Goal: Ask a question

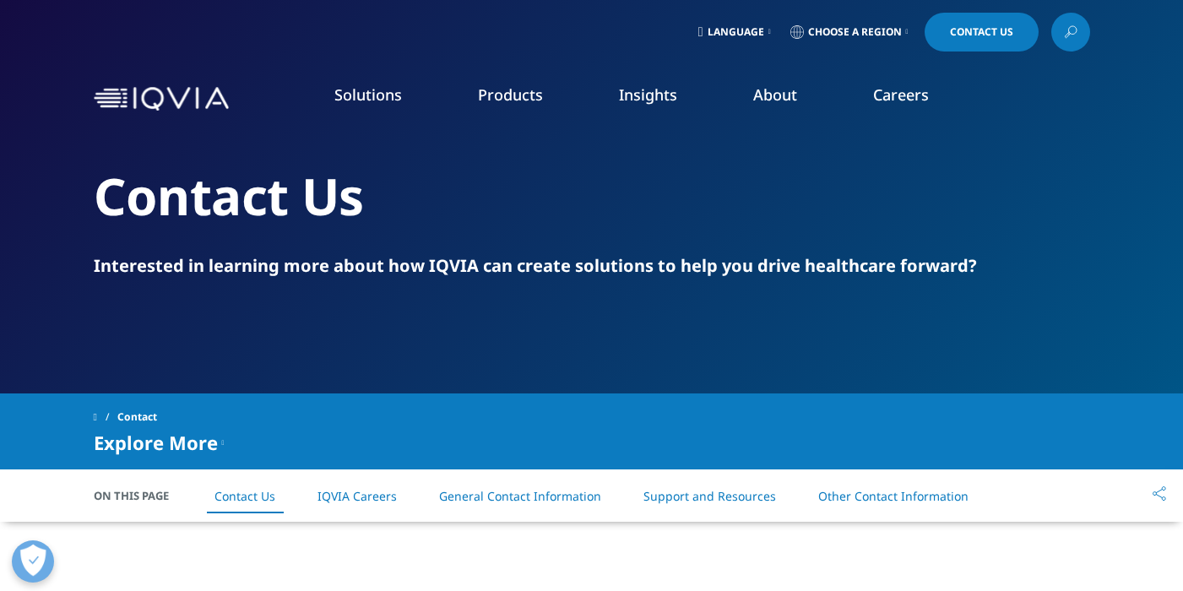
click at [191, 92] on img at bounding box center [161, 99] width 135 height 24
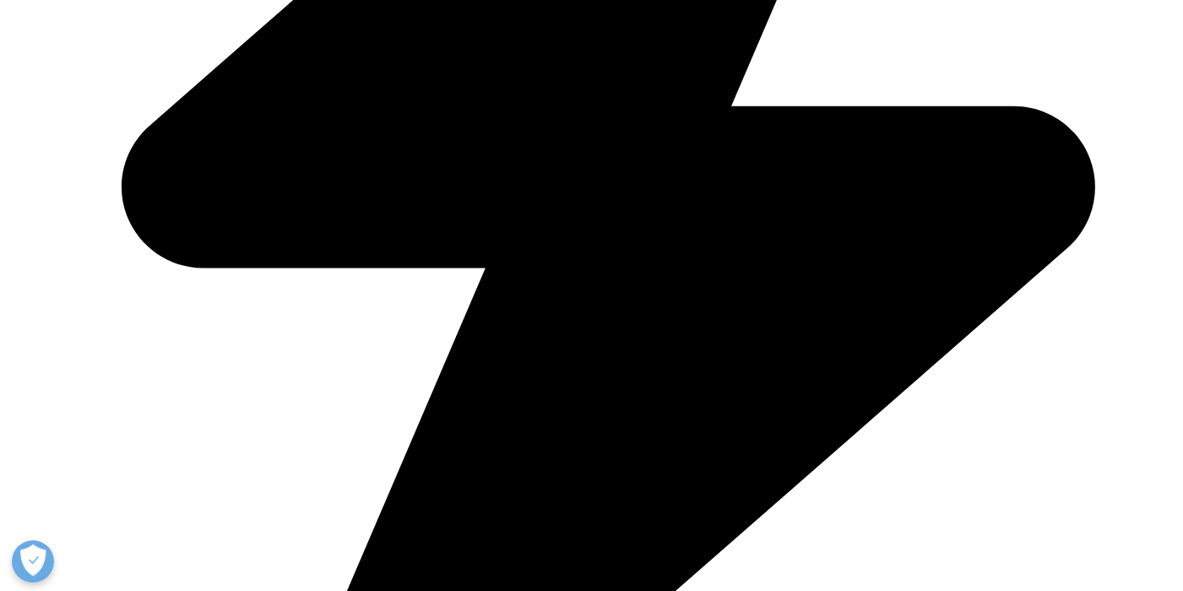
scroll to position [929, 0]
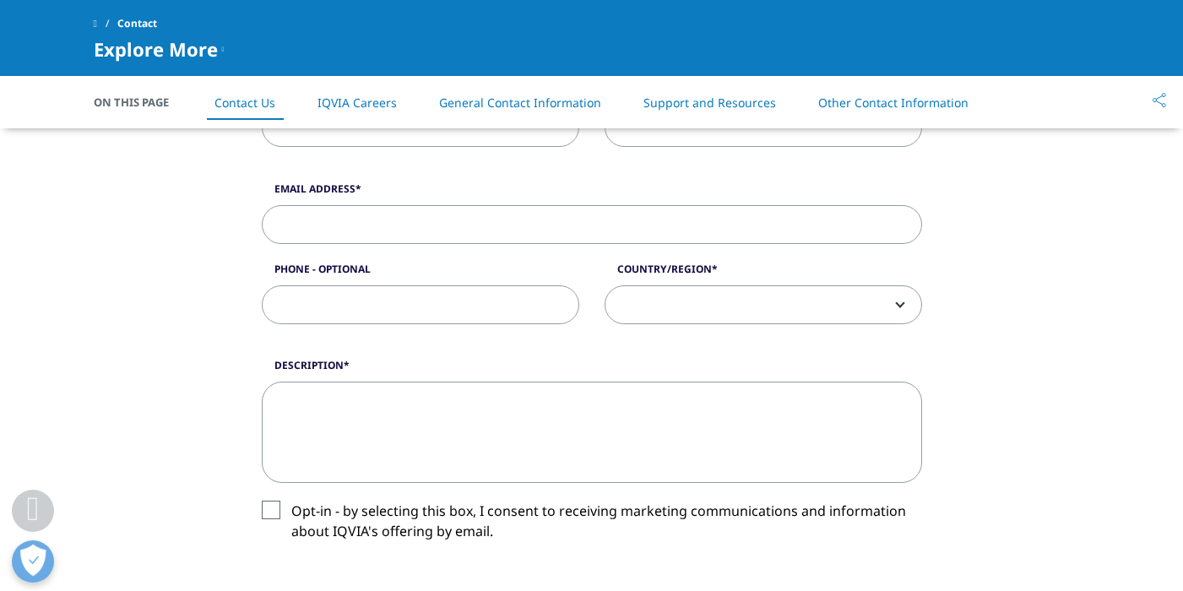
scroll to position [253, 0]
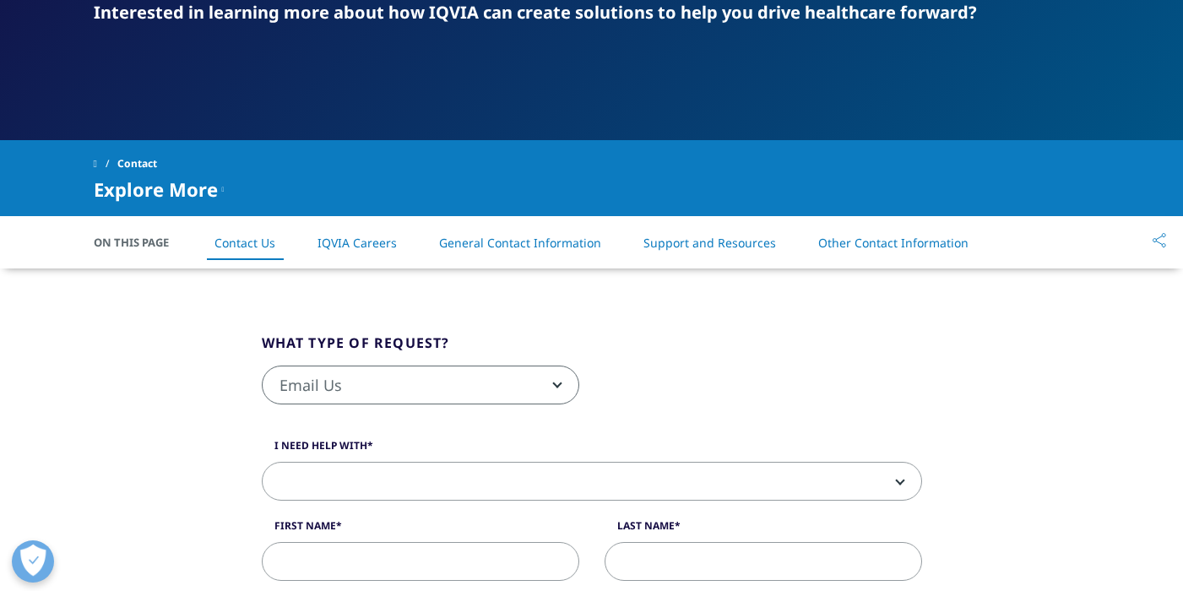
click at [498, 380] on span "Email Us" at bounding box center [421, 385] width 316 height 39
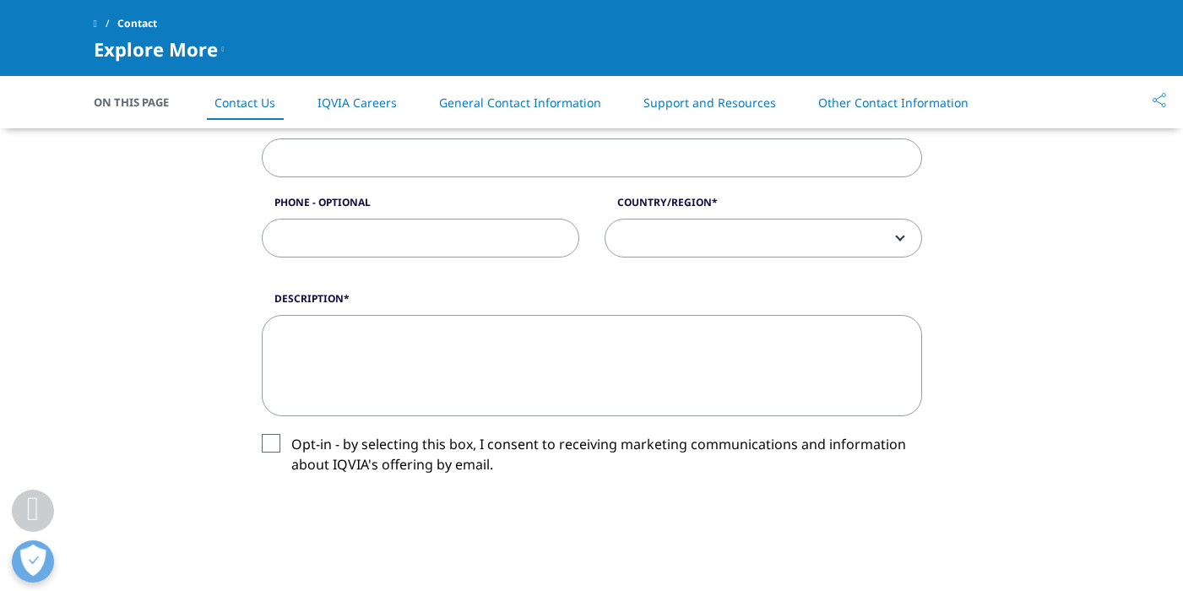
scroll to position [760, 0]
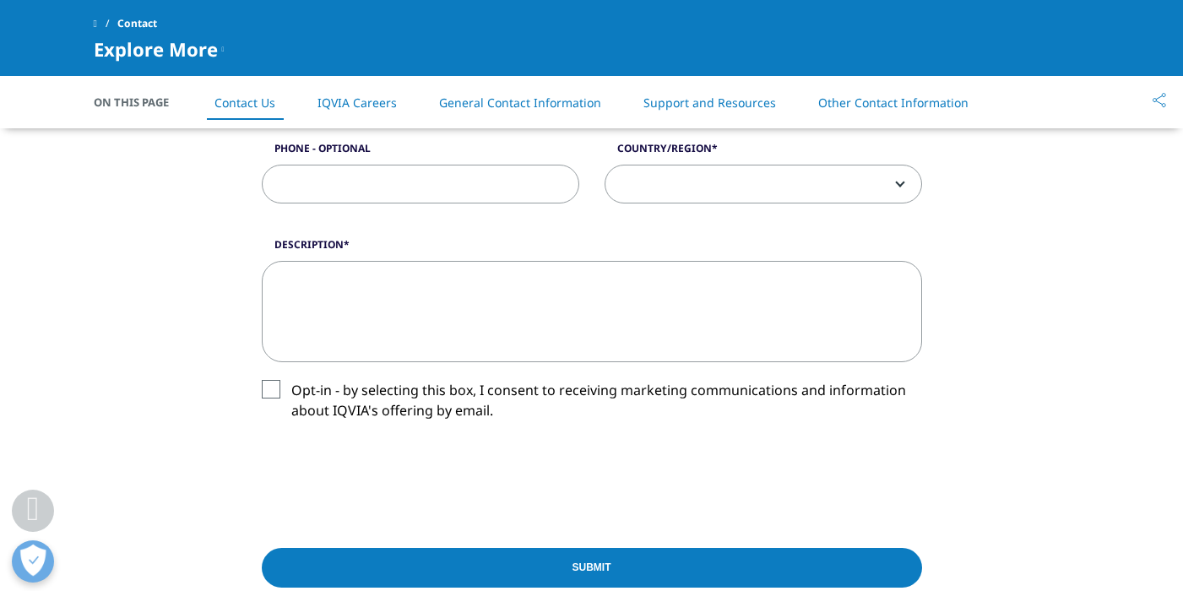
click at [1144, 385] on div "What type of request? Email Us Request a Demo IQVIA Institute Inquiries Media I…" at bounding box center [591, 178] width 1183 height 1088
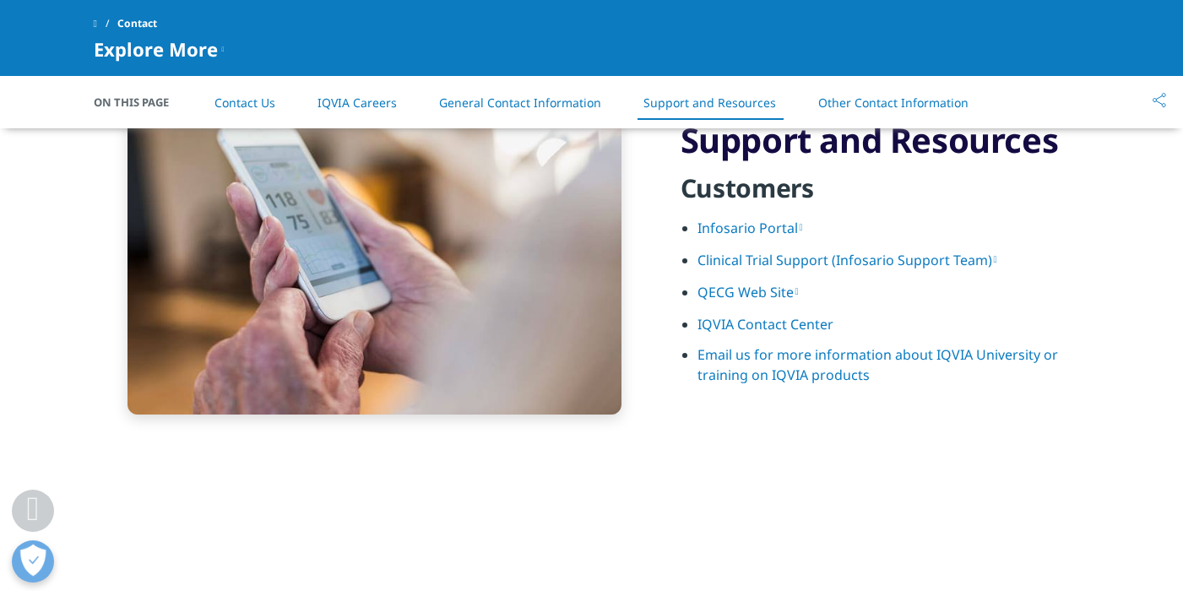
scroll to position [2195, 0]
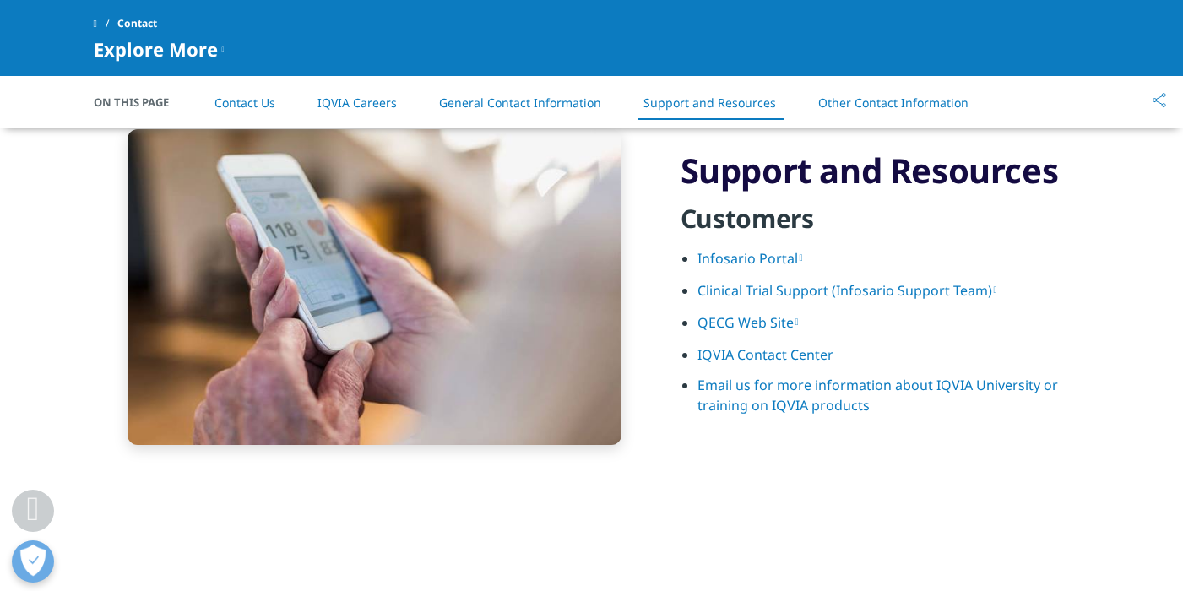
click at [800, 395] on link "Email us for more information about IQVIA University or training on IQVIA produ…" at bounding box center [877, 395] width 360 height 39
click at [1171, 259] on section "Support and Resources Customers Infosario Portal Clinical Trial Support (Infosa…" at bounding box center [591, 287] width 1183 height 400
